Goal: Task Accomplishment & Management: Use online tool/utility

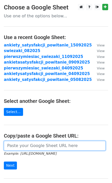
click at [39, 148] on input "url" at bounding box center [54, 146] width 101 height 10
paste input "[URL][DOMAIN_NAME]"
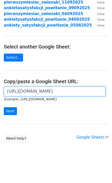
scroll to position [55, 0]
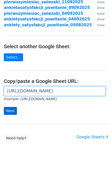
type input "[URL][DOMAIN_NAME]"
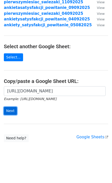
scroll to position [0, 0]
click at [12, 110] on input "Next" at bounding box center [10, 111] width 13 height 8
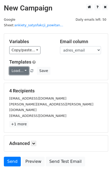
click at [24, 67] on link "Load..." at bounding box center [19, 71] width 20 height 8
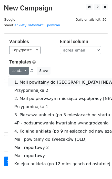
click at [31, 78] on link "1. Mail powitalny do [GEOGRAPHIC_DATA] [NEW]" at bounding box center [86, 82] width 157 height 8
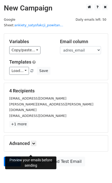
click at [36, 157] on link "Preview" at bounding box center [33, 162] width 22 height 10
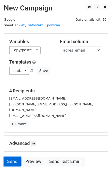
click at [14, 157] on link "Send" at bounding box center [12, 162] width 17 height 10
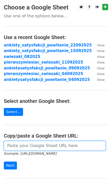
click at [39, 146] on input "url" at bounding box center [54, 146] width 101 height 10
paste input "https://docs.google.com/spreadsheets/d/1VqyOKxICF-oulFCkxBzWQzcGTJPp4-N0TPr15pN…"
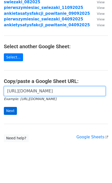
type input "https://docs.google.com/spreadsheets/d/1VqyOKxICF-oulFCkxBzWQzcGTJPp4-N0TPr15pN…"
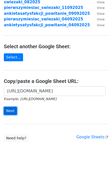
click at [12, 110] on input "Next" at bounding box center [10, 111] width 13 height 8
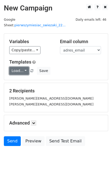
click at [22, 67] on link "Load..." at bounding box center [19, 71] width 20 height 8
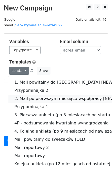
click at [27, 95] on link "2. Mail po pierwszym miesiącu współpracy [NEW]" at bounding box center [86, 99] width 157 height 8
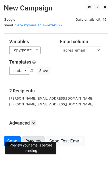
click at [25, 136] on link "Preview" at bounding box center [33, 141] width 22 height 10
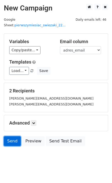
click at [11, 138] on link "Send" at bounding box center [12, 141] width 17 height 10
